Goal: Navigation & Orientation: Go to known website

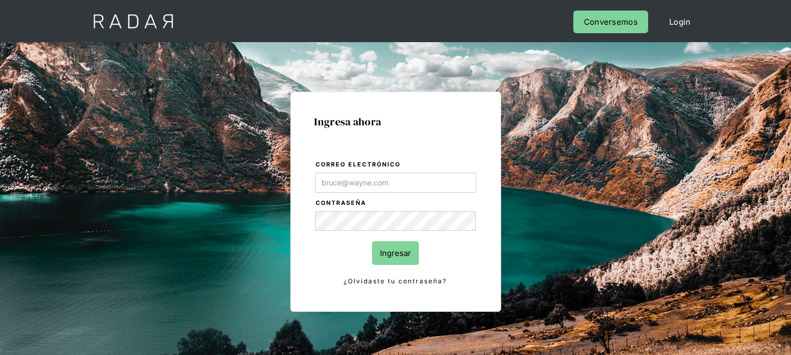
type input "[EMAIL_ADDRESS][DOMAIN_NAME]"
click at [385, 242] on input "Ingresar" at bounding box center [395, 253] width 47 height 24
